Goal: Transaction & Acquisition: Book appointment/travel/reservation

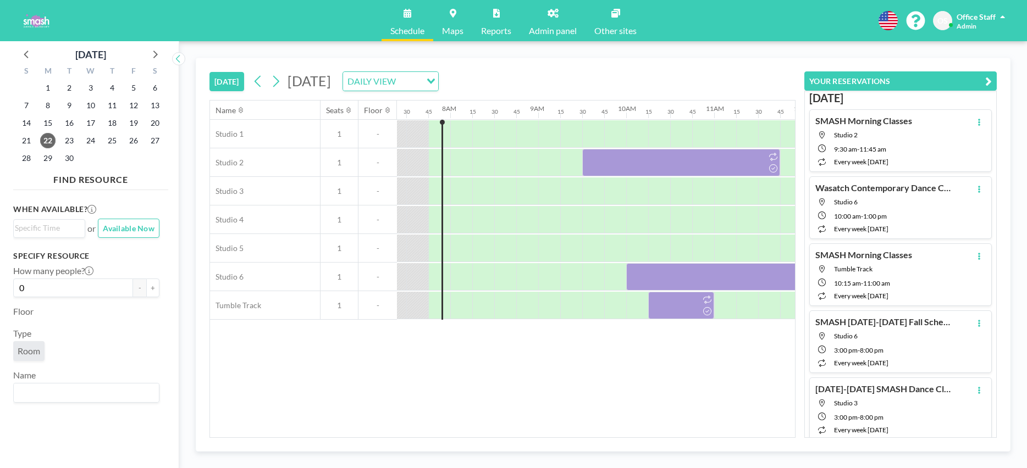
scroll to position [0, 660]
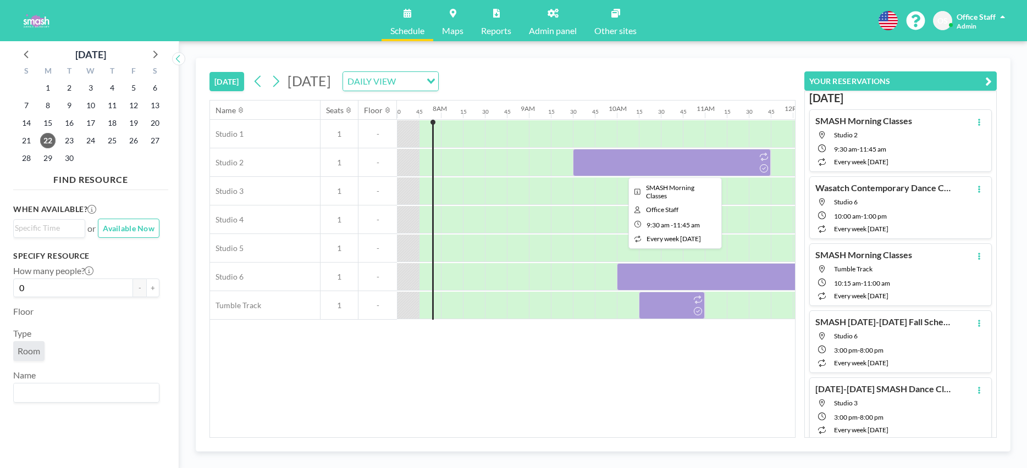
click at [655, 164] on div at bounding box center [672, 162] width 198 height 27
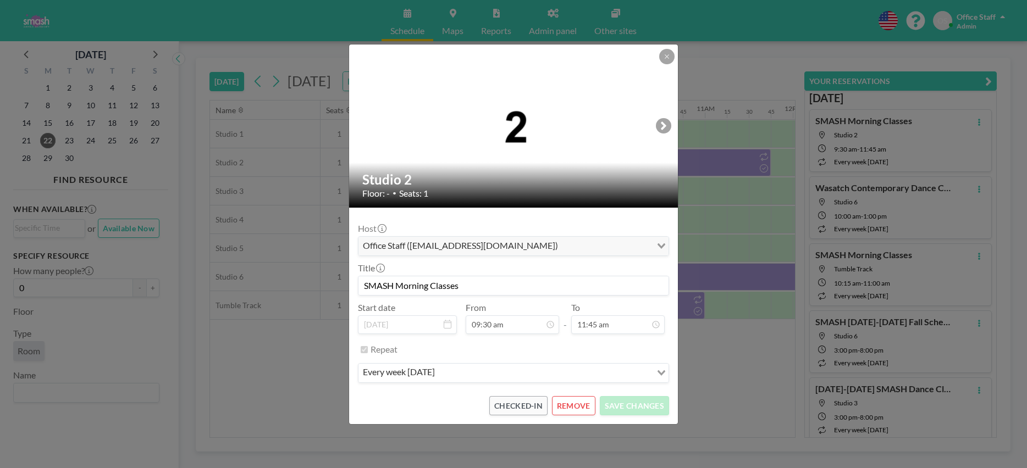
scroll to position [920, 0]
click at [665, 56] on icon at bounding box center [666, 56] width 7 height 7
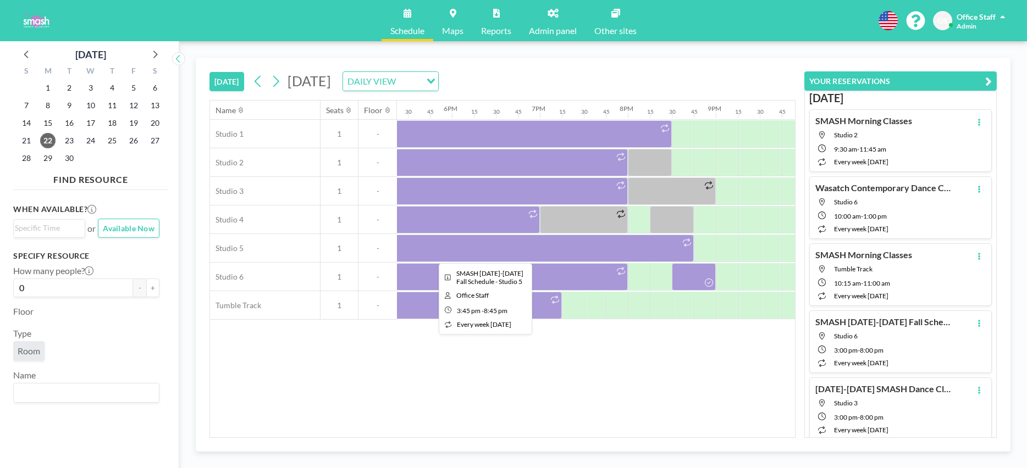
scroll to position [0, 1520]
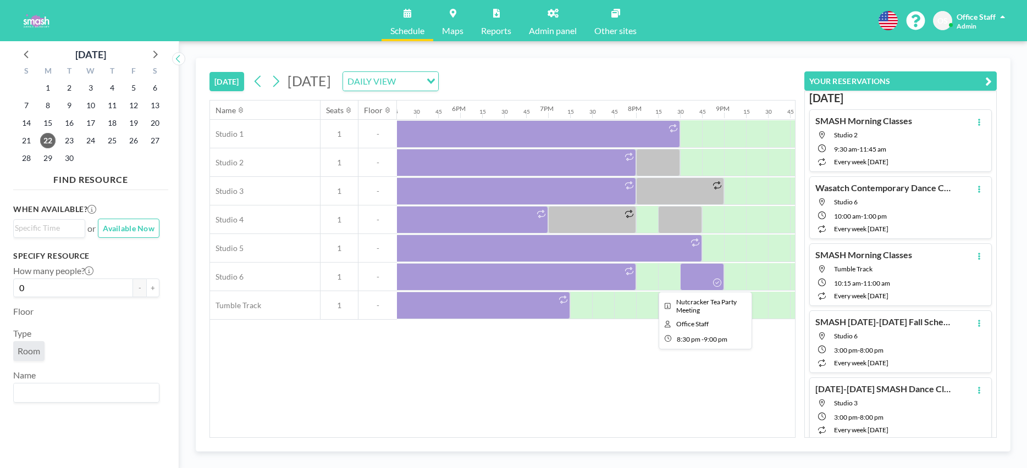
click at [693, 279] on div at bounding box center [702, 276] width 44 height 27
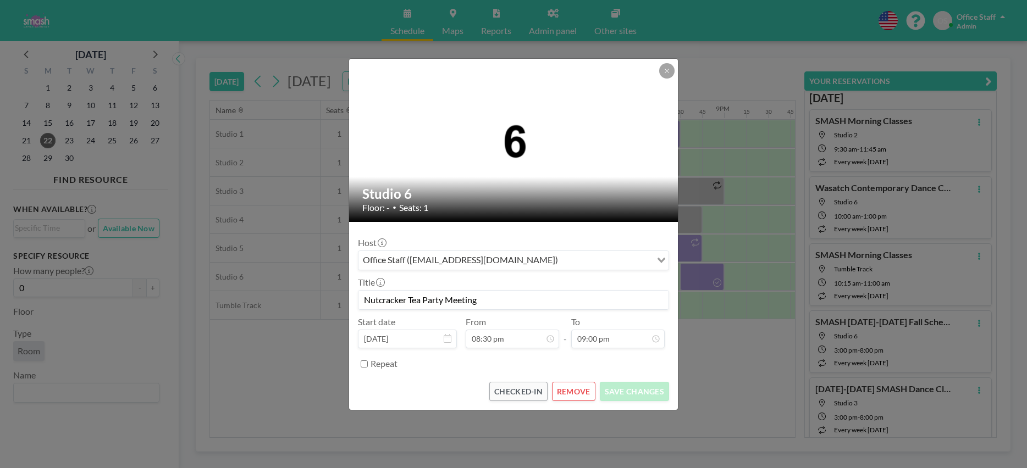
scroll to position [1644, 0]
click at [578, 390] on button "REMOVE" at bounding box center [573, 391] width 43 height 19
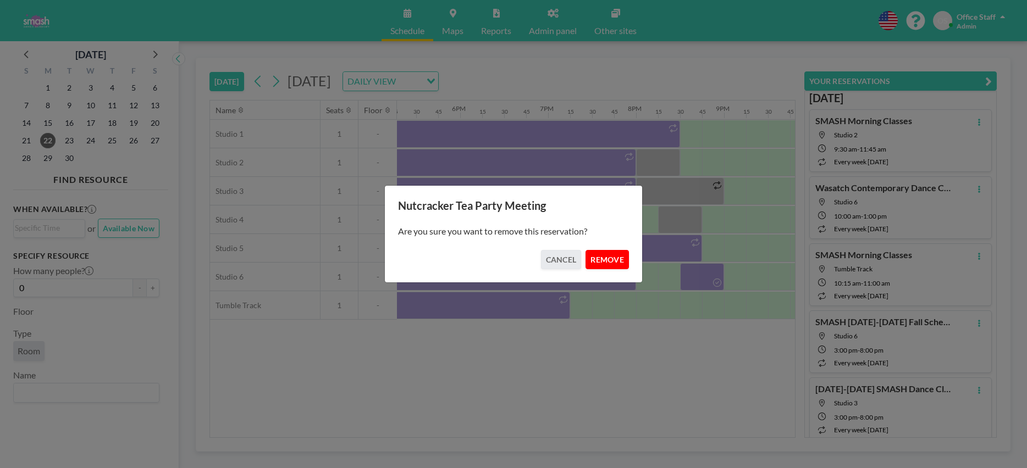
click at [610, 256] on button "REMOVE" at bounding box center [606, 259] width 43 height 19
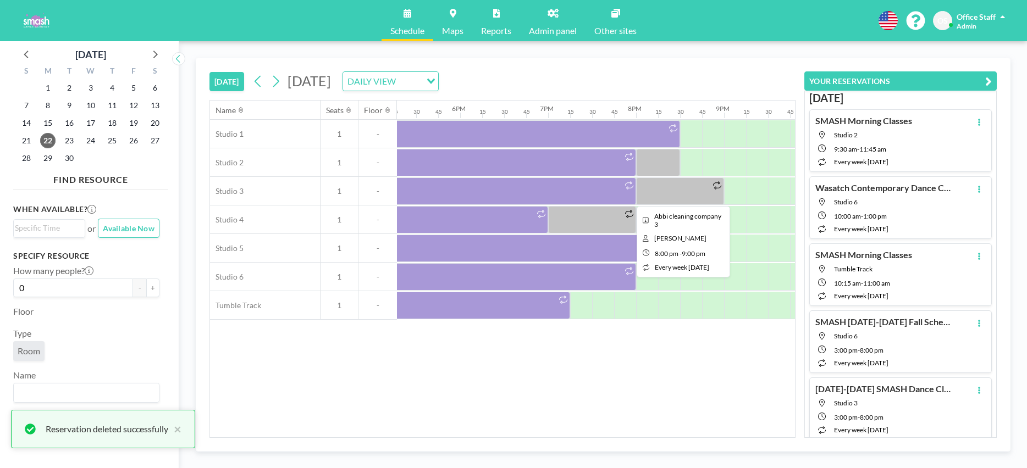
click at [671, 191] on div at bounding box center [680, 191] width 88 height 27
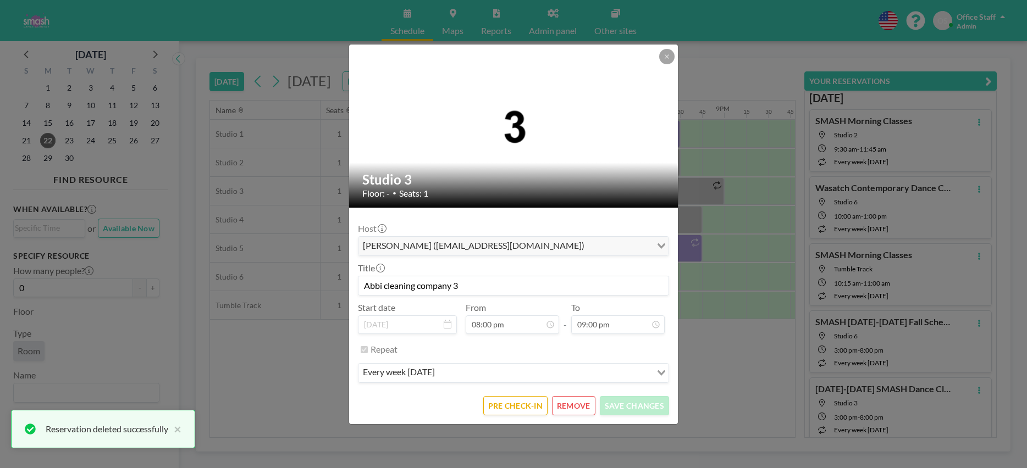
drag, startPoint x: 406, startPoint y: 289, endPoint x: 358, endPoint y: 287, distance: 48.4
click at [358, 287] on div "Abbi cleaning company 3" at bounding box center [513, 286] width 311 height 20
click at [751, 287] on div "Studio 3 Floor: - • Seats: 1 Host [PERSON_NAME] ([EMAIL_ADDRESS][DOMAIN_NAME]) …" at bounding box center [513, 234] width 1027 height 468
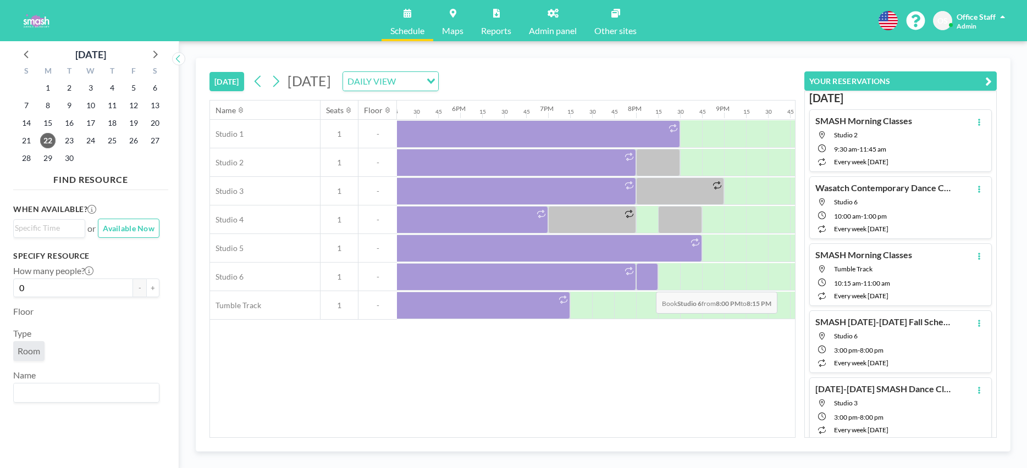
click at [647, 284] on div at bounding box center [647, 276] width 22 height 27
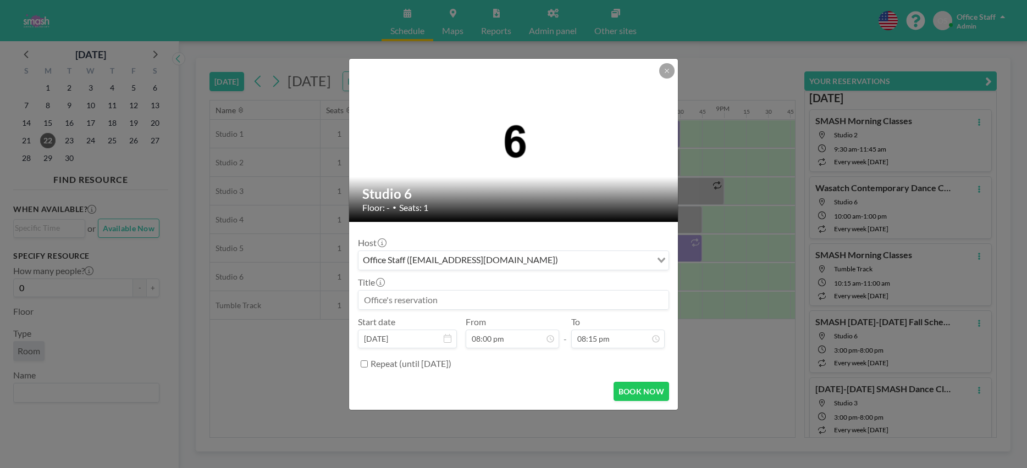
click at [393, 305] on input at bounding box center [513, 300] width 310 height 19
paste input "Abbi cleaning company 3"
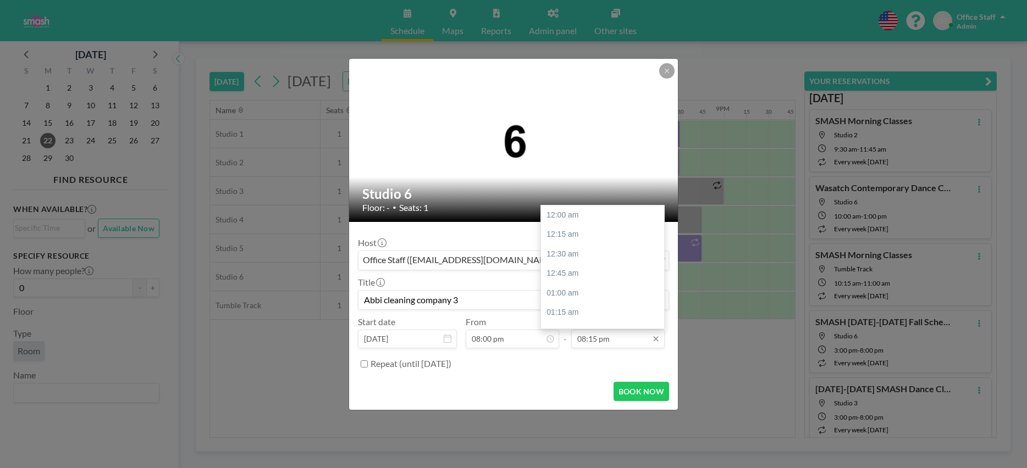
scroll to position [1585, 0]
type input "Abbi cleaning company 3"
click at [564, 271] on div "09:00 pm" at bounding box center [602, 274] width 123 height 20
type input "09:00 pm"
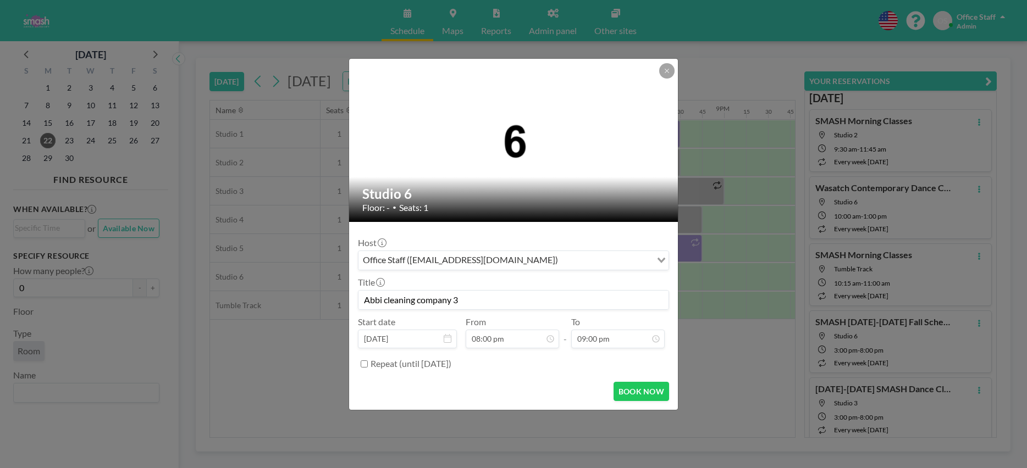
click at [386, 301] on input "Abbi cleaning company 3" at bounding box center [513, 300] width 310 height 19
click at [424, 302] on input "Abbi Cleaning company 3" at bounding box center [513, 300] width 310 height 19
click at [418, 300] on input "Abbi Cleaning Company 3" at bounding box center [513, 300] width 310 height 19
type input "Abbi Cleaning - Company 3"
click at [638, 390] on button "BOOK NOW" at bounding box center [641, 391] width 56 height 19
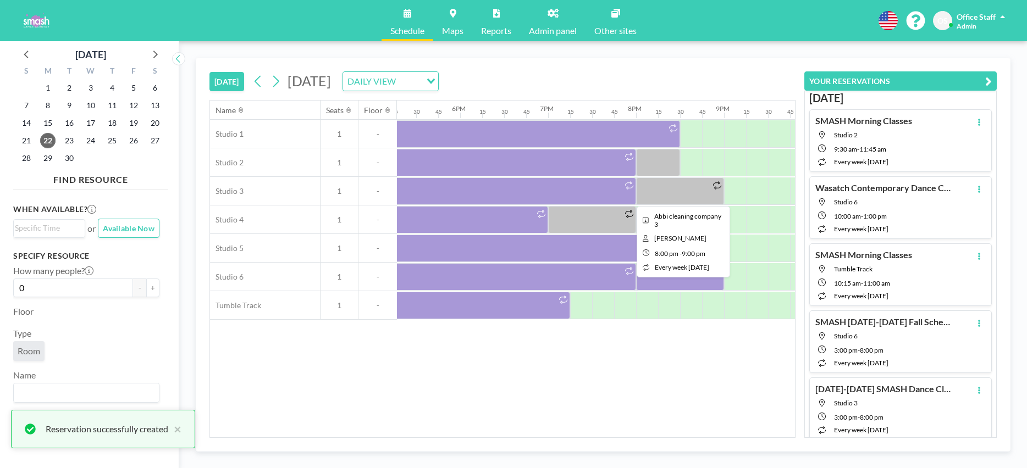
click at [691, 195] on div at bounding box center [680, 191] width 88 height 27
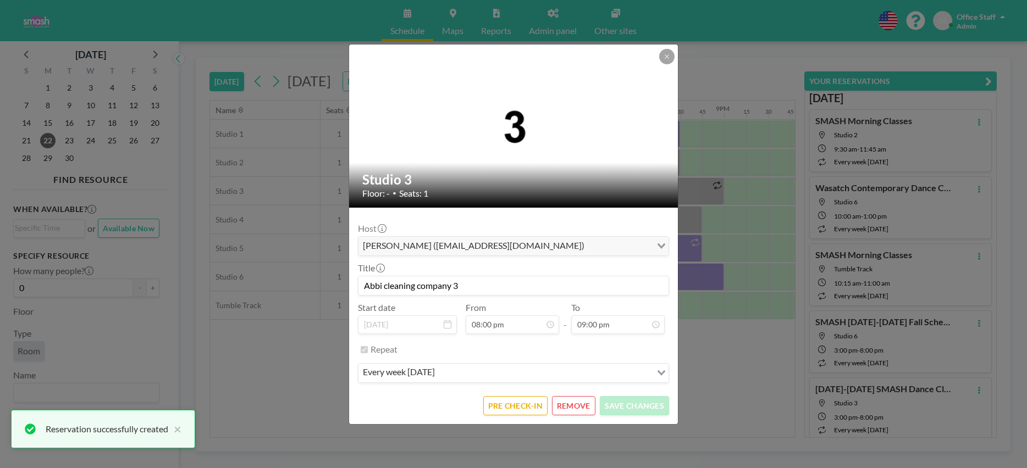
click at [579, 408] on button "REMOVE" at bounding box center [573, 405] width 43 height 19
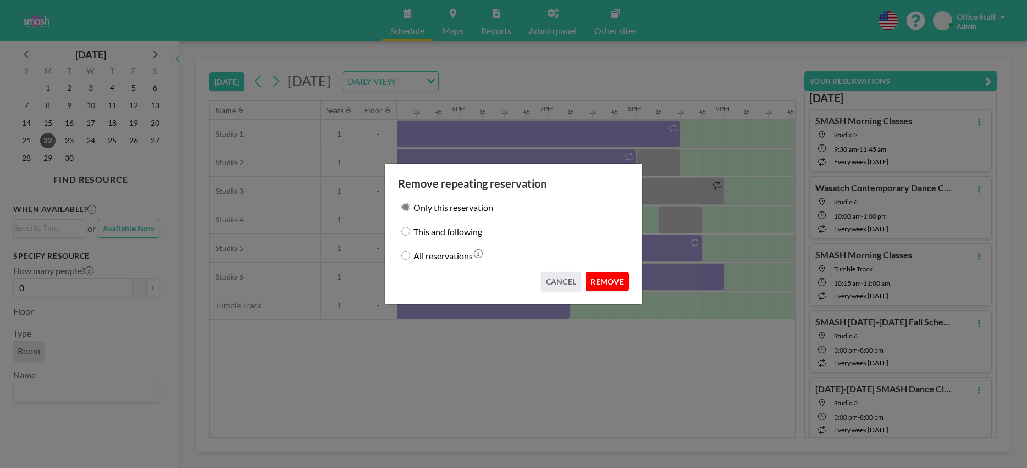
click at [604, 280] on button "REMOVE" at bounding box center [606, 281] width 43 height 19
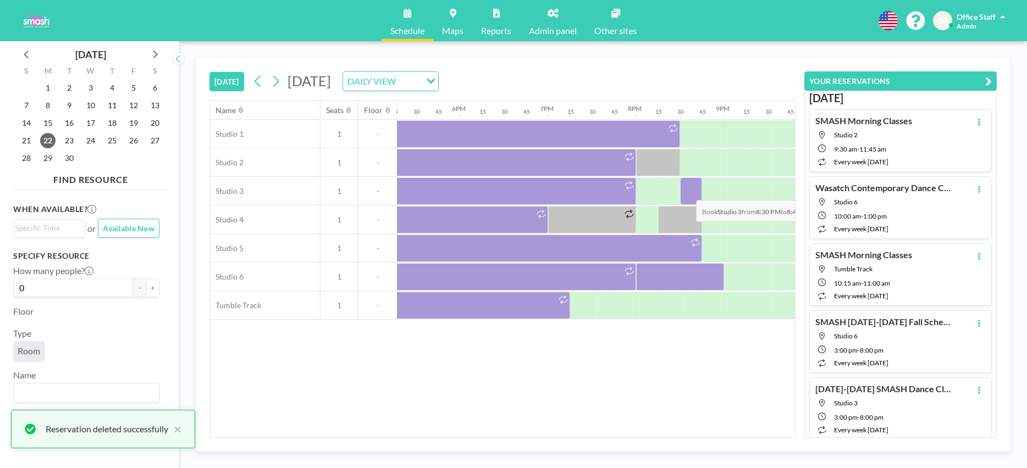
click at [687, 192] on div at bounding box center [691, 191] width 22 height 27
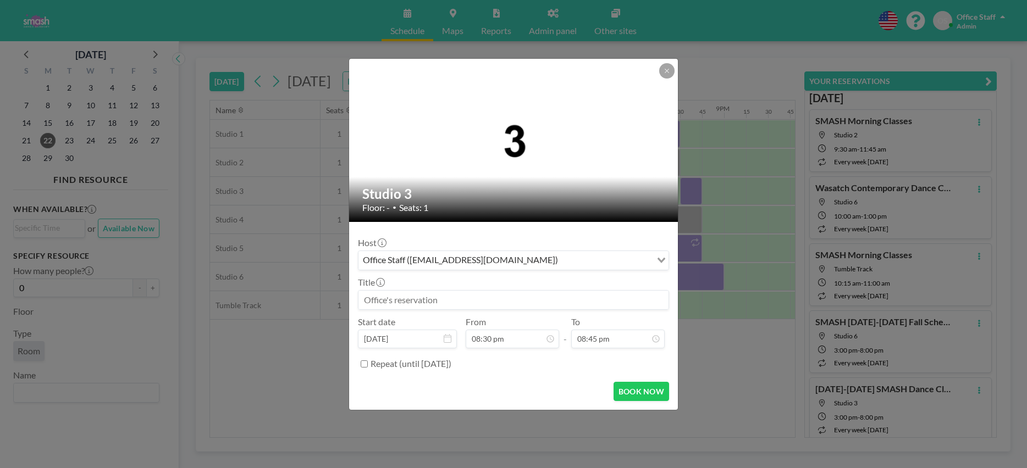
click at [390, 297] on input at bounding box center [513, 300] width 310 height 19
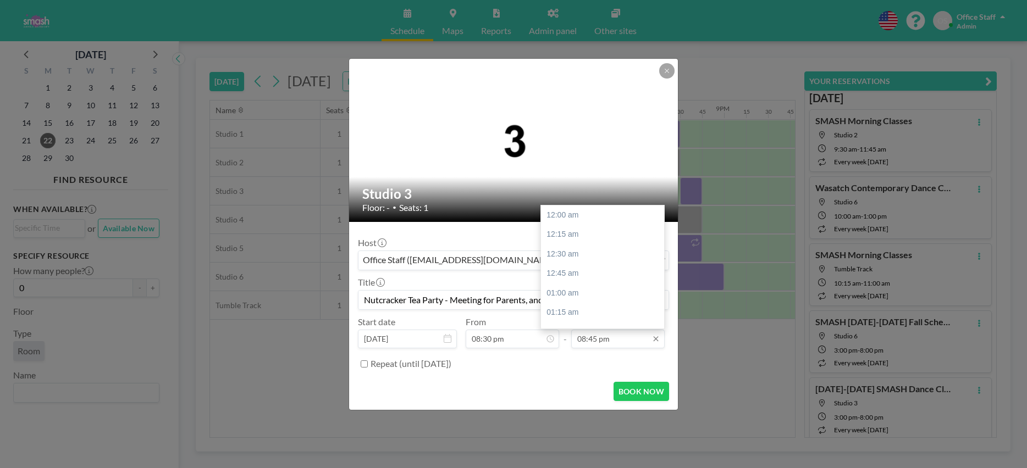
type input "Nutcracker Tea Party - Meeting for Parents, and Dancers"
click at [595, 341] on input "08:45 pm" at bounding box center [617, 339] width 93 height 19
click at [568, 276] on div "09:30 pm" at bounding box center [602, 274] width 123 height 20
type input "09:30 pm"
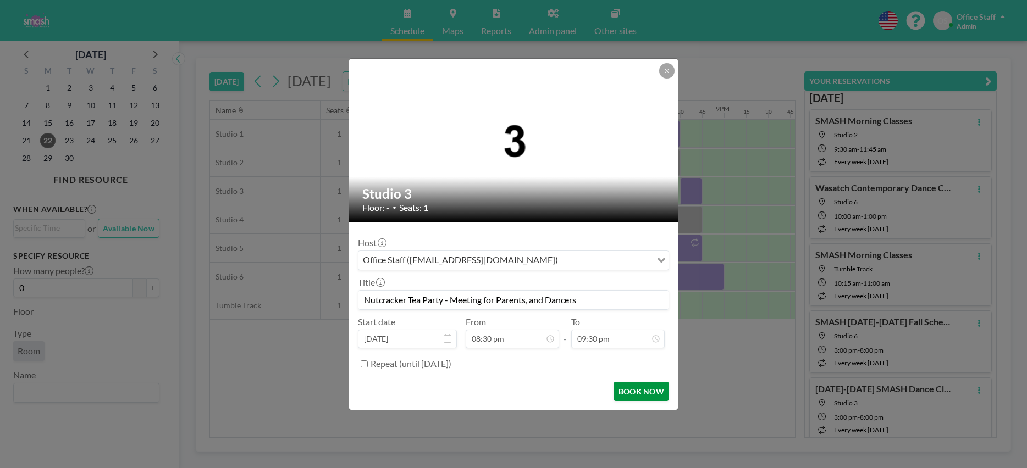
scroll to position [1683, 0]
click at [637, 389] on button "BOOK NOW" at bounding box center [641, 391] width 56 height 19
